Goal: Transaction & Acquisition: Purchase product/service

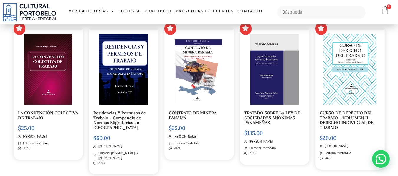
scroll to position [206, 0]
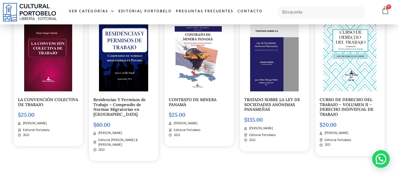
click at [269, 96] on div "TRATADO SOBRE LA LEY DE SOCIEDADES ANÓNIMAS PANAMEÑAS $ 135.00 [PERSON_NAME] Ed…" at bounding box center [274, 83] width 69 height 135
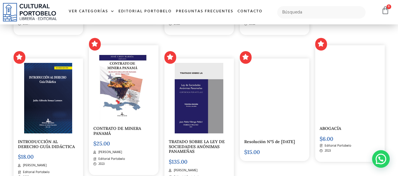
scroll to position [1295, 0]
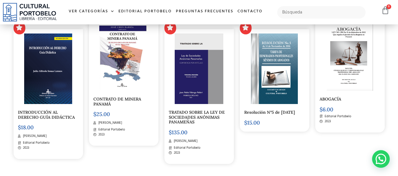
click at [220, 96] on img at bounding box center [199, 69] width 49 height 71
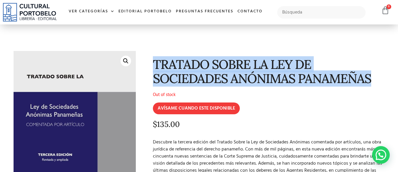
drag, startPoint x: 155, startPoint y: 69, endPoint x: 392, endPoint y: 75, distance: 237.4
copy h1 "TRATADO SOBRE LA LEY DE SOCIEDADES ANÓNIMAS PANAMEÑAS"
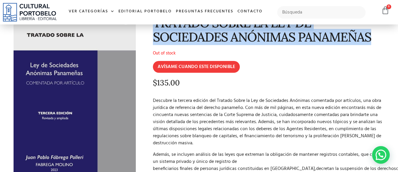
scroll to position [37, 0]
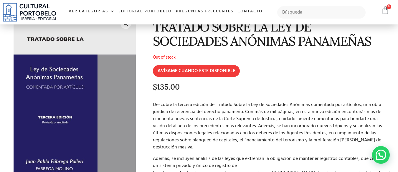
click at [189, 89] on p "$ 135.00" at bounding box center [268, 87] width 230 height 9
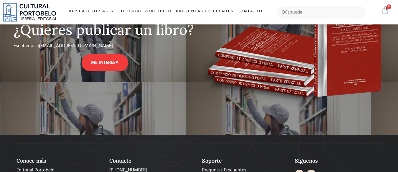
scroll to position [353, 0]
